Goal: Task Accomplishment & Management: Manage account settings

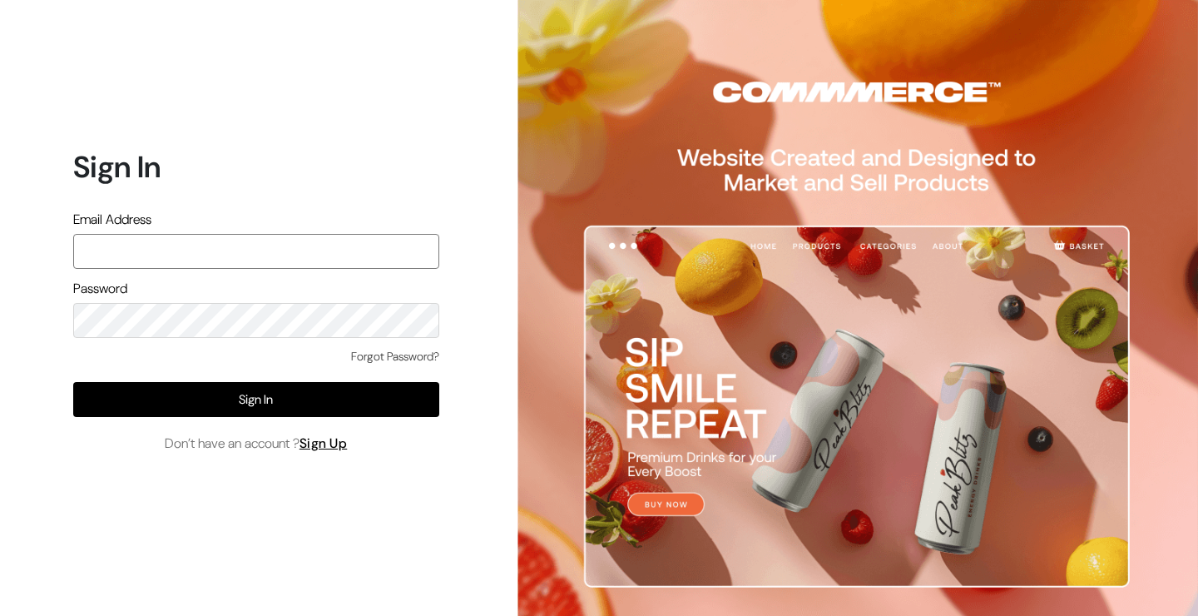
type input "[EMAIL_ADDRESS][DOMAIN_NAME]"
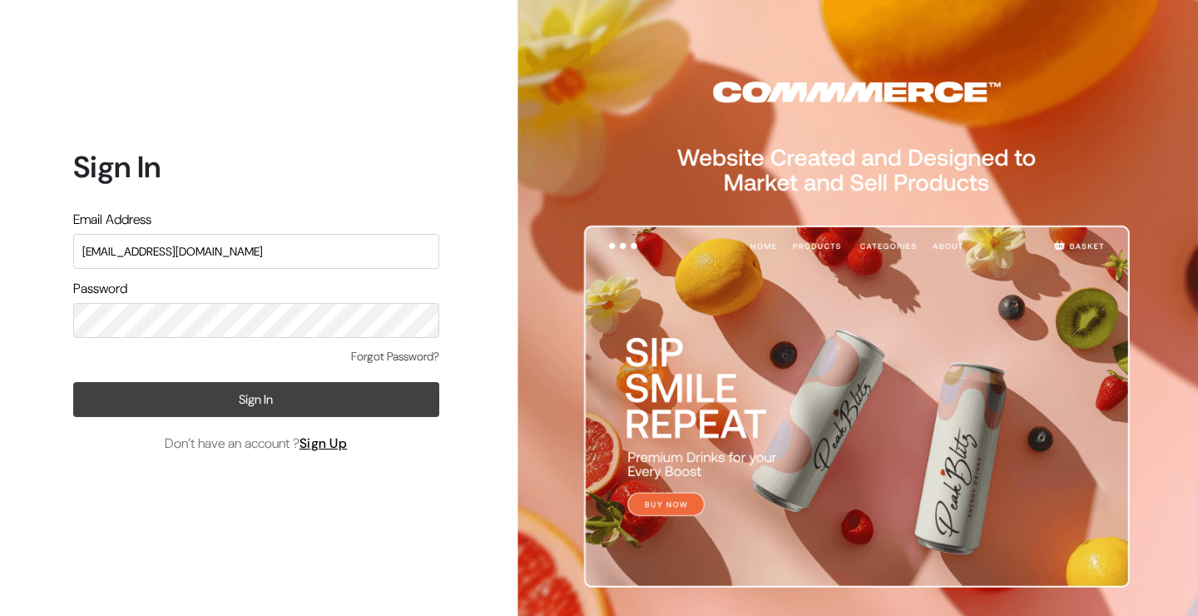
click at [200, 392] on button "Sign In" at bounding box center [256, 399] width 366 height 35
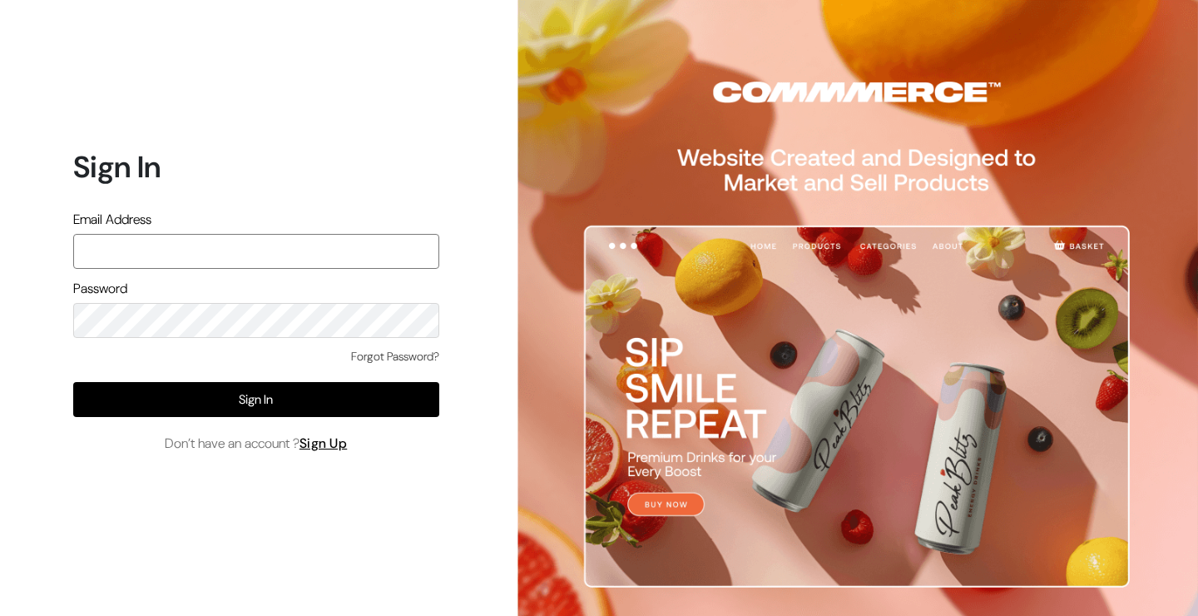
type input "[EMAIL_ADDRESS][DOMAIN_NAME]"
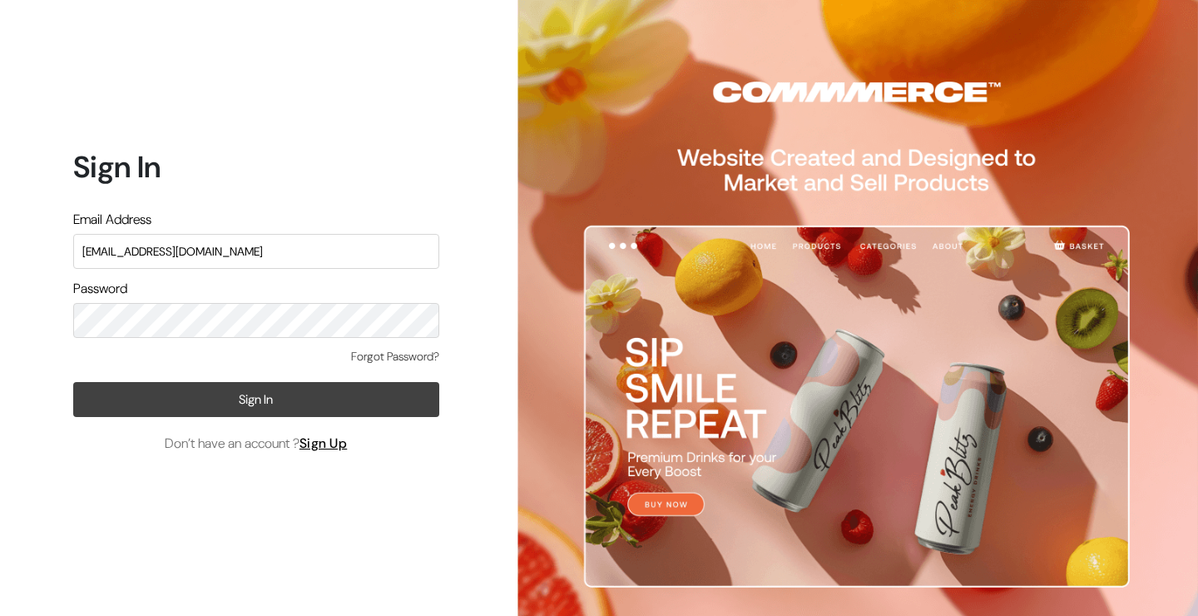
click at [272, 398] on button "Sign In" at bounding box center [256, 399] width 366 height 35
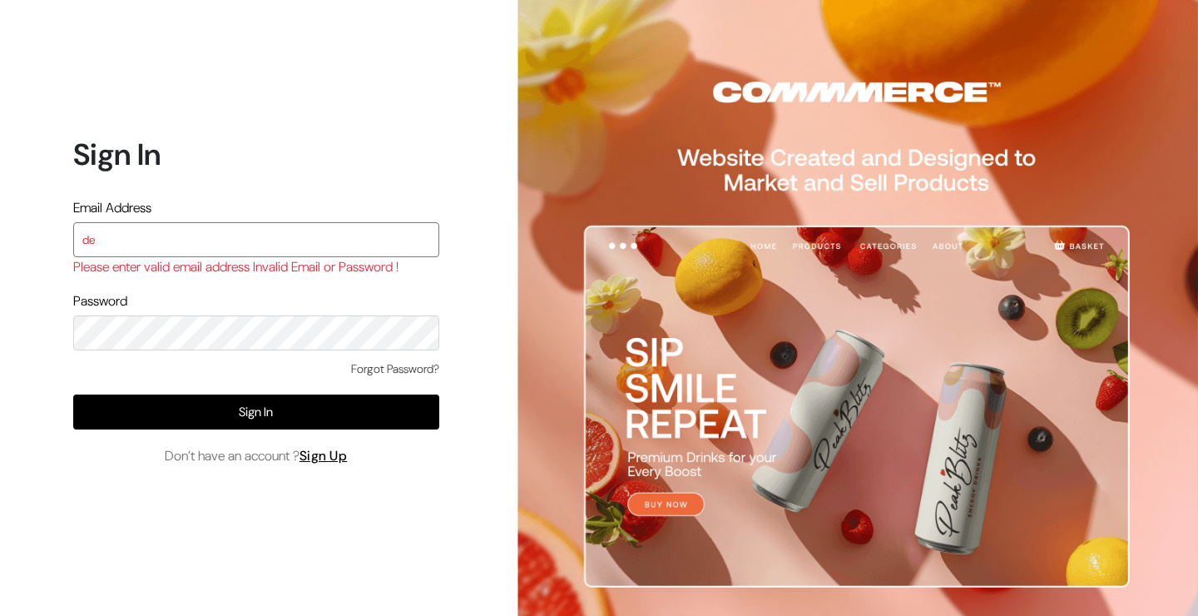
type input "[EMAIL_ADDRESS][DOMAIN_NAME]"
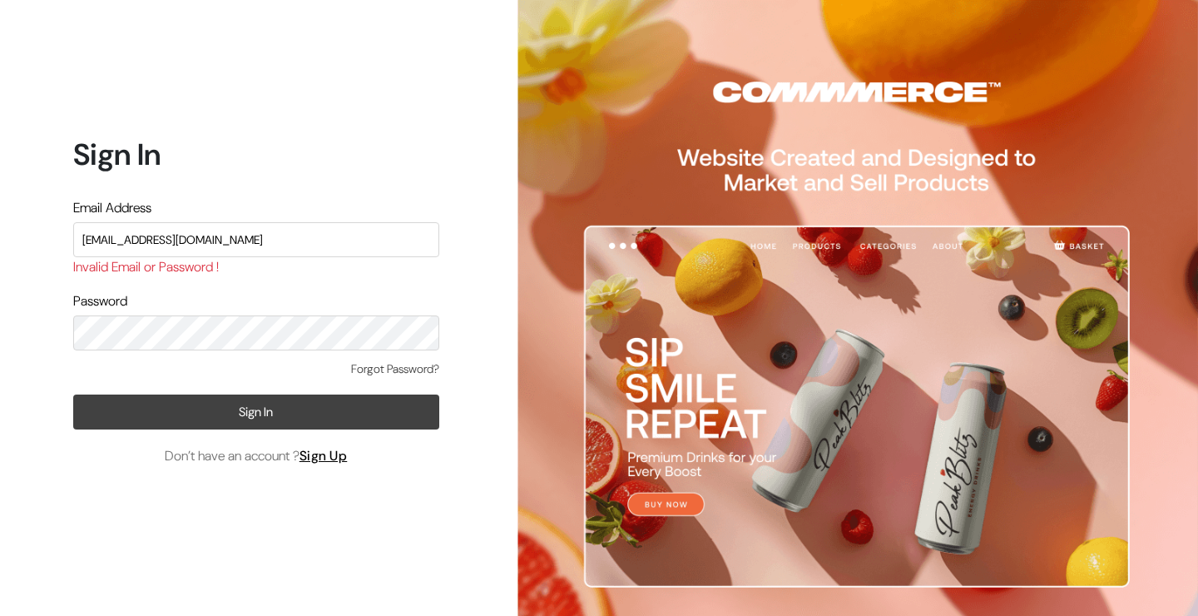
click at [216, 408] on button "Sign In" at bounding box center [256, 411] width 366 height 35
